Goal: Transaction & Acquisition: Download file/media

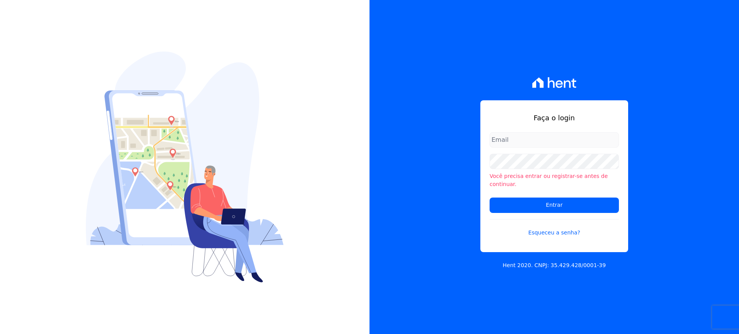
click at [568, 145] on input "email" at bounding box center [553, 139] width 129 height 15
type input "[EMAIL_ADDRESS][DOMAIN_NAME]"
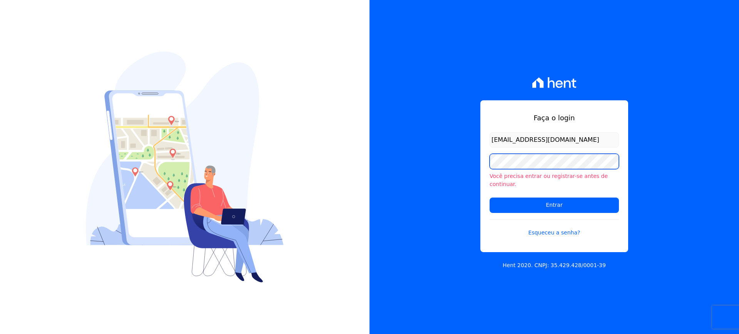
click at [489, 198] on input "Entrar" at bounding box center [553, 205] width 129 height 15
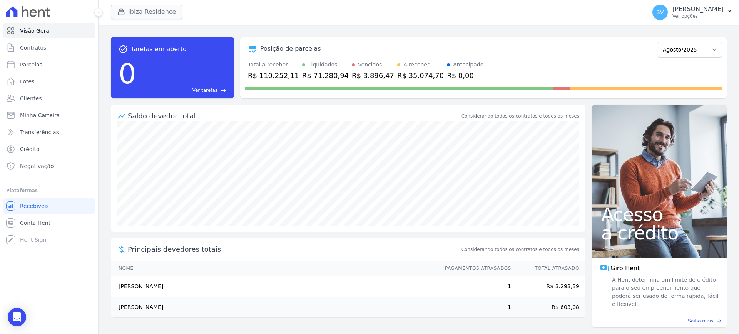
click at [140, 7] on button "Ibiza Residence" at bounding box center [147, 12] width 72 height 15
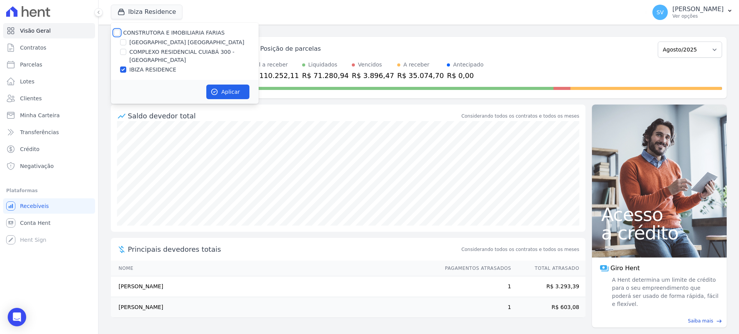
drag, startPoint x: 119, startPoint y: 30, endPoint x: 130, endPoint y: 36, distance: 12.6
click at [121, 31] on div "CONSTRUTORA E IMOBILIARIA FARIAS" at bounding box center [185, 33] width 148 height 8
drag, startPoint x: 115, startPoint y: 32, endPoint x: 125, endPoint y: 38, distance: 11.4
click at [115, 33] on input "CONSTRUTORA E IMOBILIARIA FARIAS" at bounding box center [117, 33] width 6 height 6
checkbox input "true"
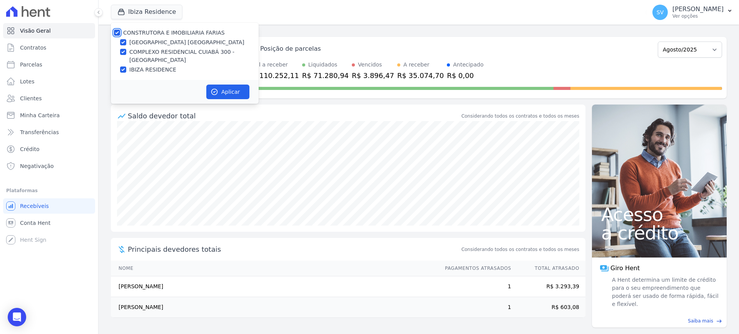
checkbox input "true"
click at [236, 81] on div "Aplicar" at bounding box center [185, 92] width 148 height 24
click at [237, 87] on button "Aplicar" at bounding box center [227, 92] width 43 height 15
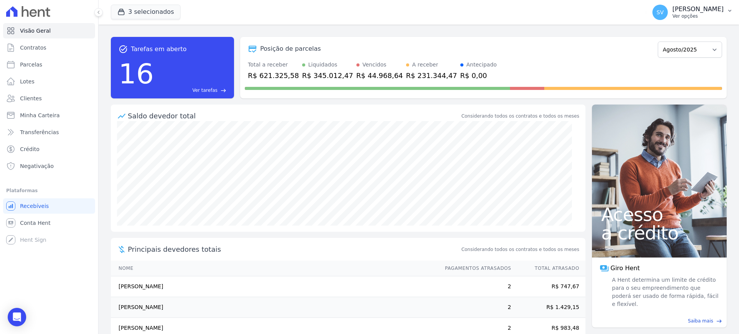
click at [672, 12] on p "[PERSON_NAME]" at bounding box center [697, 9] width 51 height 8
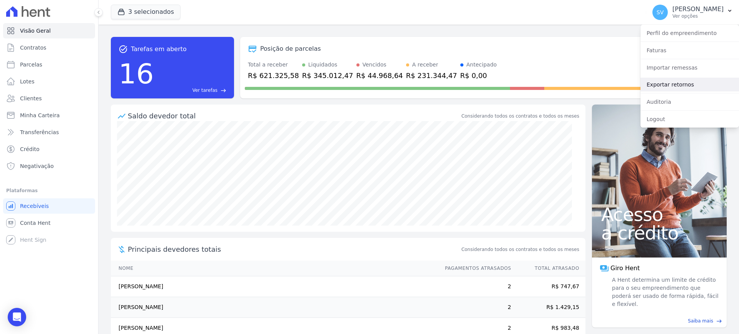
click at [666, 85] on link "Exportar retornos" at bounding box center [689, 85] width 98 height 14
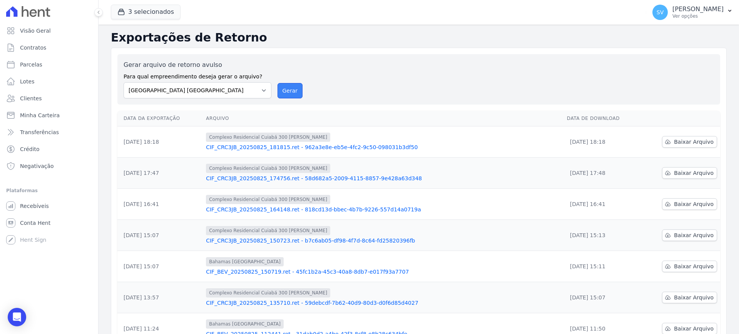
drag, startPoint x: 288, startPoint y: 93, endPoint x: 404, endPoint y: 77, distance: 117.6
click at [289, 94] on button "Gerar" at bounding box center [289, 90] width 25 height 15
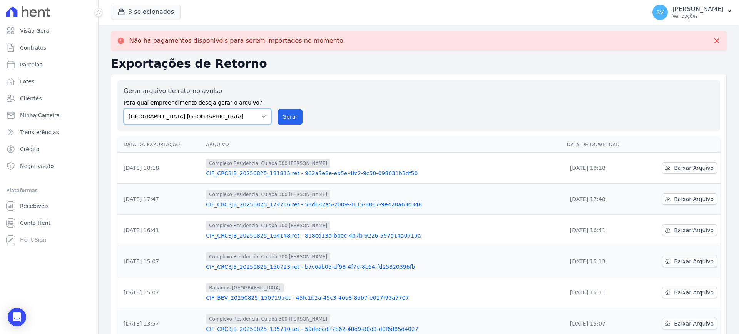
click at [258, 118] on select "[GEOGRAPHIC_DATA] COMPLEXO RESIDENCIAL [GEOGRAPHIC_DATA] 300 - [GEOGRAPHIC_DATA…" at bounding box center [197, 116] width 148 height 16
select select "a999329b-d322-46c5-b2df-9163b092fb9b"
click at [123, 108] on select "[GEOGRAPHIC_DATA] COMPLEXO RESIDENCIAL [GEOGRAPHIC_DATA] 300 - [GEOGRAPHIC_DATA…" at bounding box center [197, 116] width 148 height 16
click at [283, 117] on button "Gerar" at bounding box center [289, 116] width 25 height 15
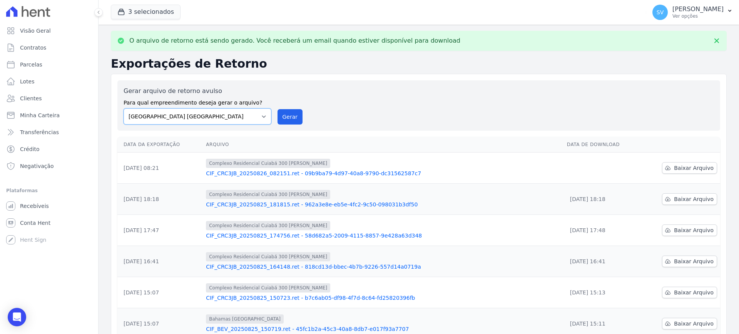
click at [262, 115] on select "[GEOGRAPHIC_DATA] COMPLEXO RESIDENCIAL [GEOGRAPHIC_DATA] 300 - [GEOGRAPHIC_DATA…" at bounding box center [197, 116] width 148 height 16
select select "73a372cd-5640-41c8-aaea-11bd74619c10"
click at [123, 108] on select "[GEOGRAPHIC_DATA] COMPLEXO RESIDENCIAL [GEOGRAPHIC_DATA] 300 - [GEOGRAPHIC_DATA…" at bounding box center [197, 116] width 148 height 16
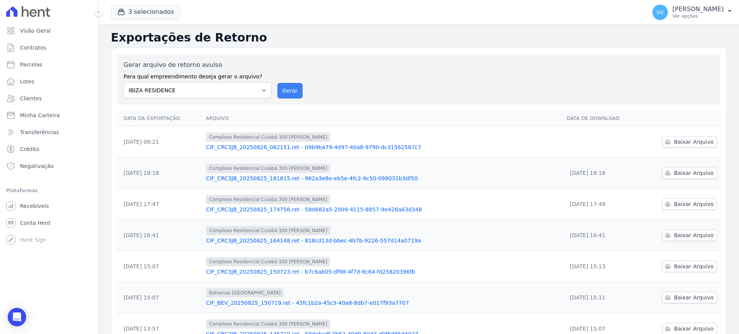
click at [287, 87] on button "Gerar" at bounding box center [289, 90] width 25 height 15
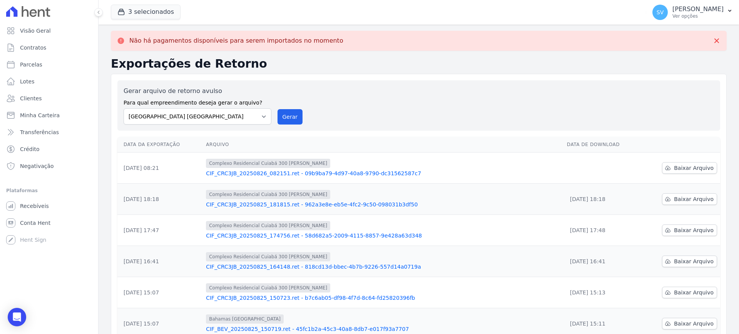
drag, startPoint x: 388, startPoint y: 95, endPoint x: 401, endPoint y: 101, distance: 14.6
click at [388, 95] on div "Gerar arquivo de retorno avulso Para qual empreendimento deseja gerar o arquivo…" at bounding box center [418, 106] width 590 height 38
click at [676, 165] on span "Baixar Arquivo" at bounding box center [694, 168] width 40 height 8
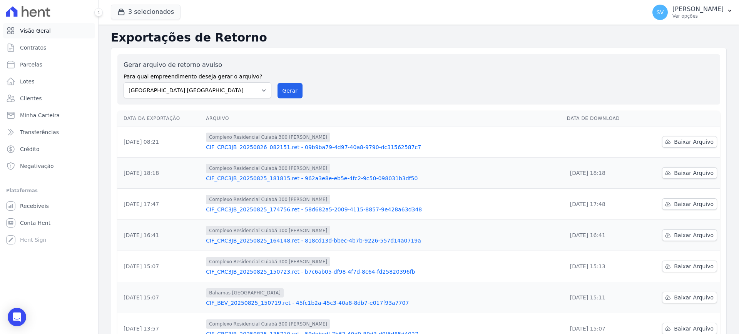
click at [28, 32] on span "Visão Geral" at bounding box center [35, 31] width 31 height 8
